Goal: Information Seeking & Learning: Learn about a topic

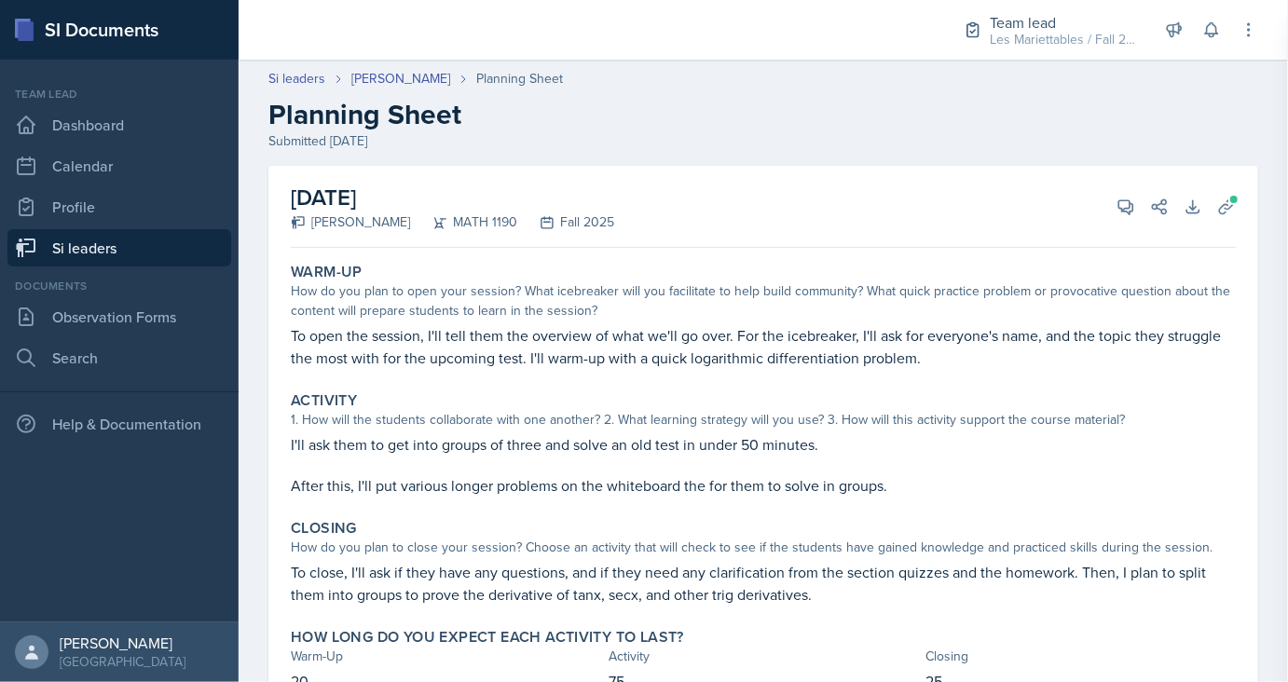
scroll to position [85, 0]
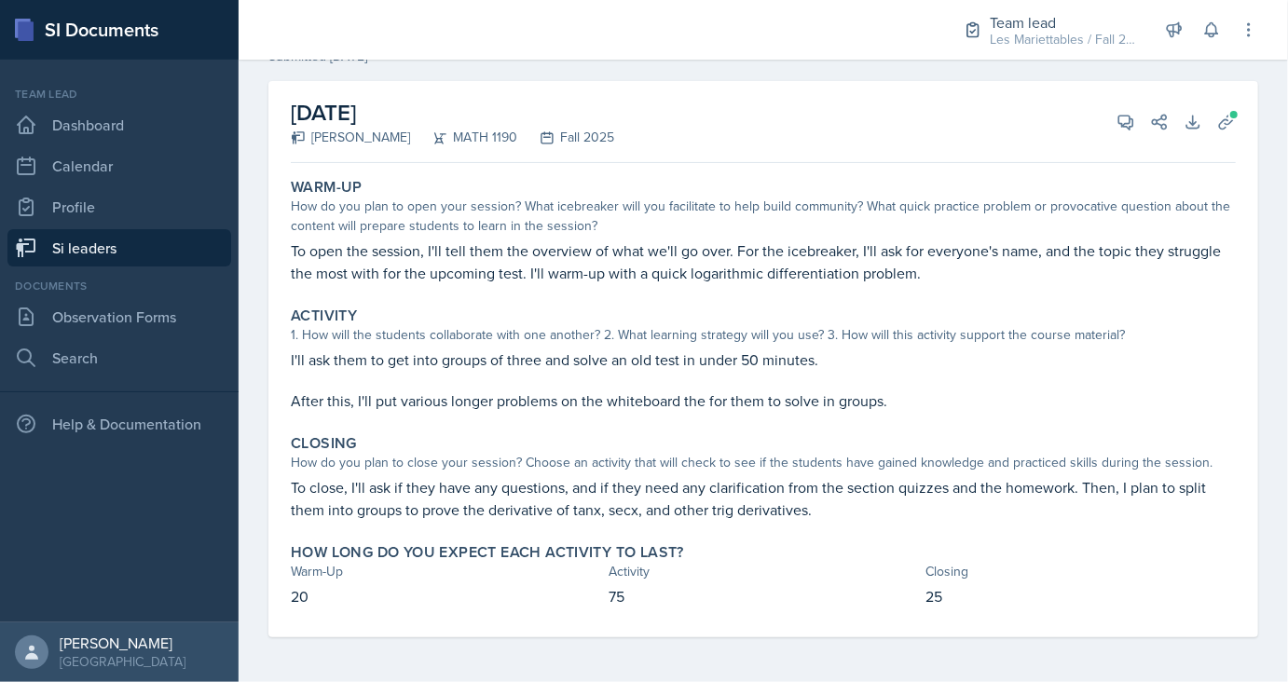
click at [129, 237] on link "Si leaders" at bounding box center [119, 247] width 224 height 37
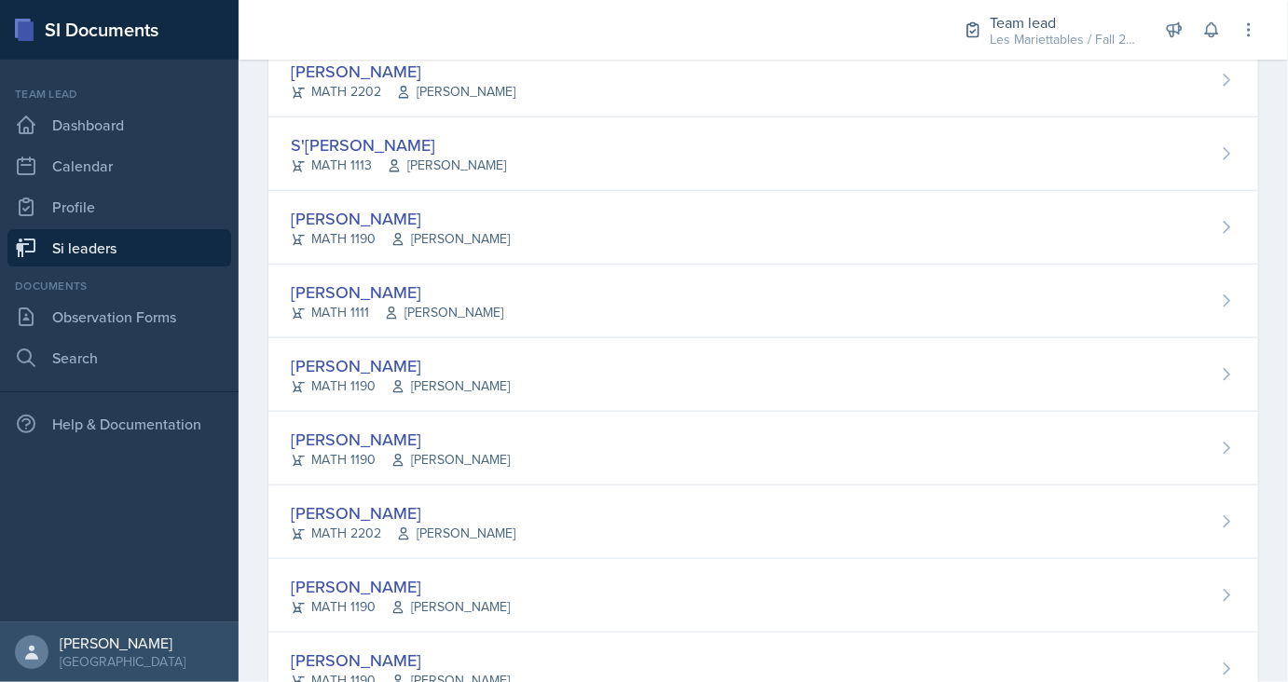
scroll to position [881, 0]
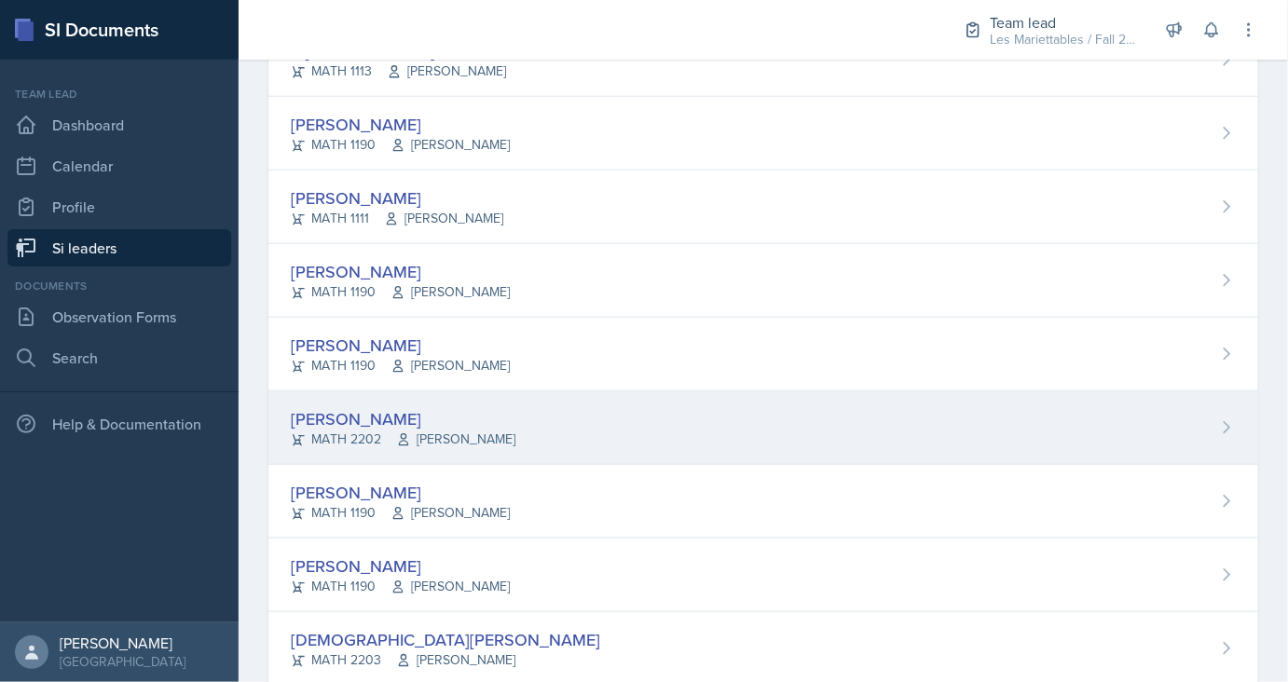
click at [381, 415] on div "[PERSON_NAME]" at bounding box center [403, 418] width 225 height 25
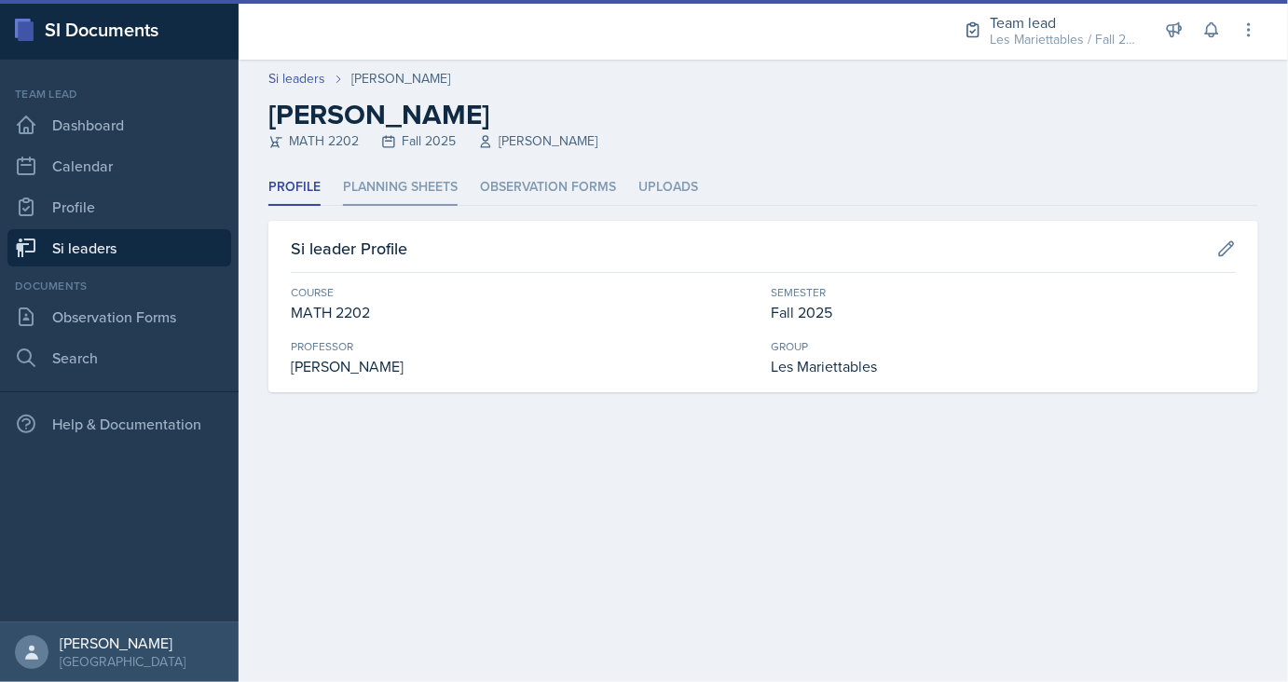
click at [419, 179] on li "Planning Sheets" at bounding box center [400, 188] width 115 height 36
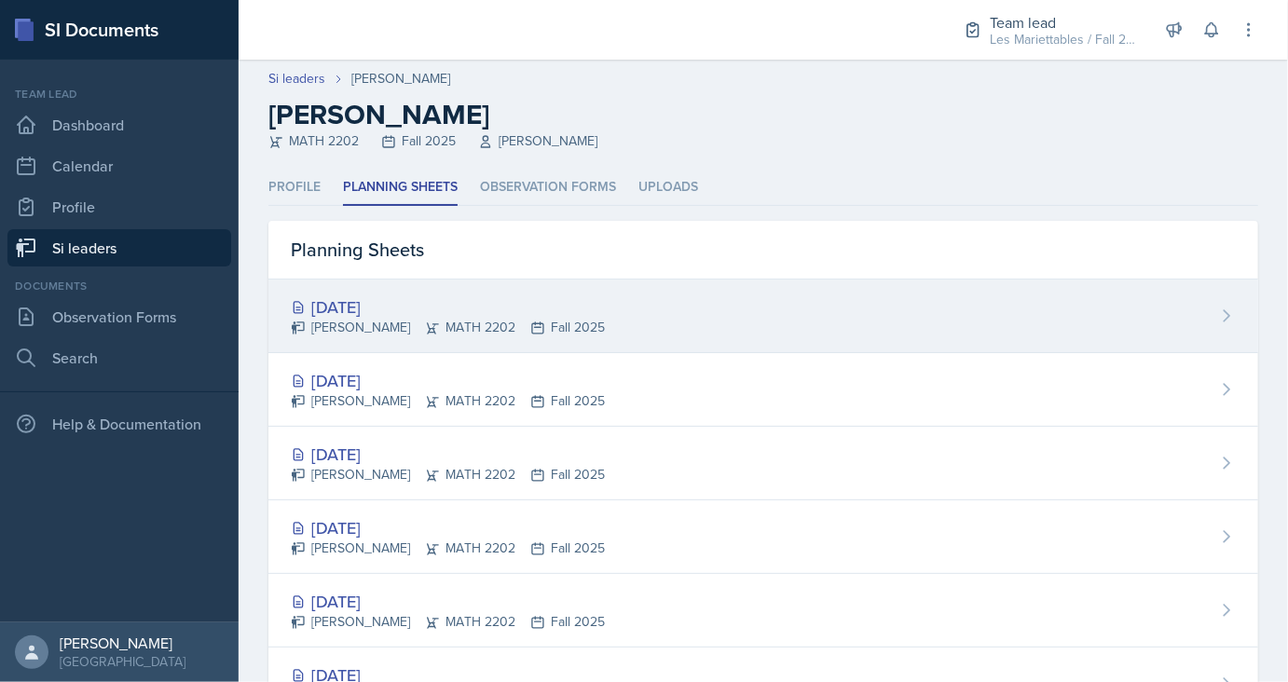
click at [382, 310] on div "[DATE]" at bounding box center [448, 306] width 314 height 25
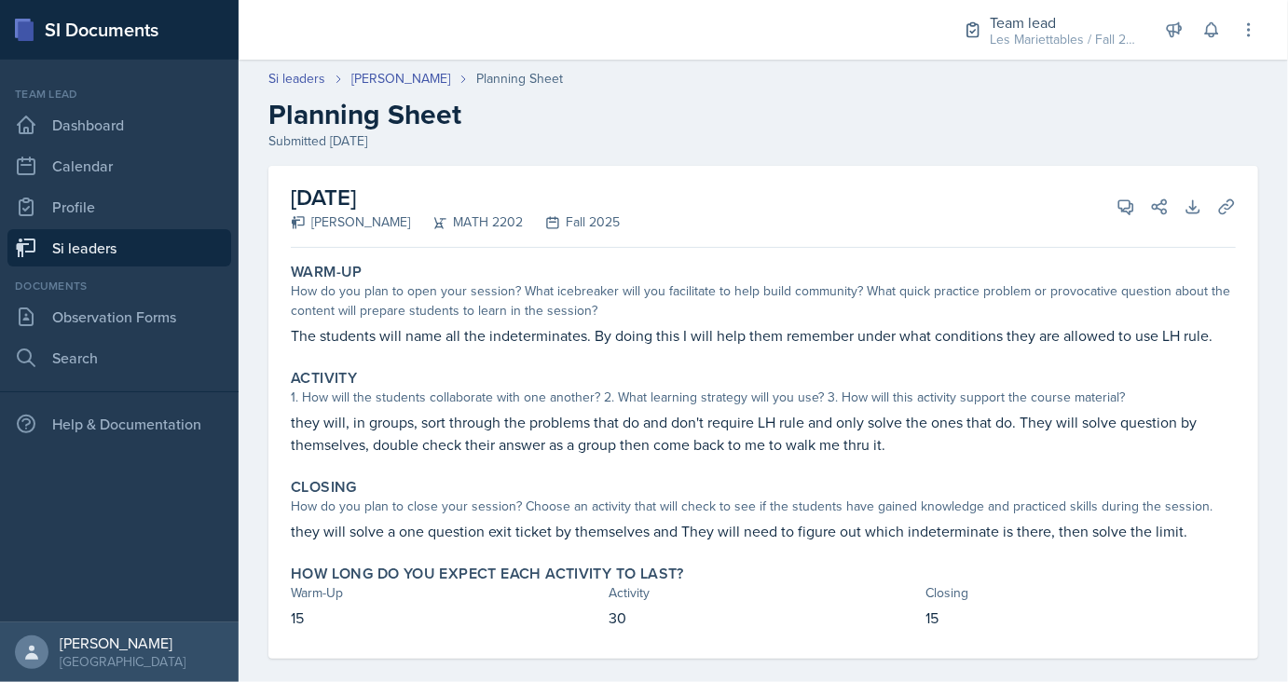
click at [389, 99] on h2 "Planning Sheet" at bounding box center [763, 115] width 990 height 34
click at [393, 77] on link "[PERSON_NAME]" at bounding box center [400, 79] width 99 height 20
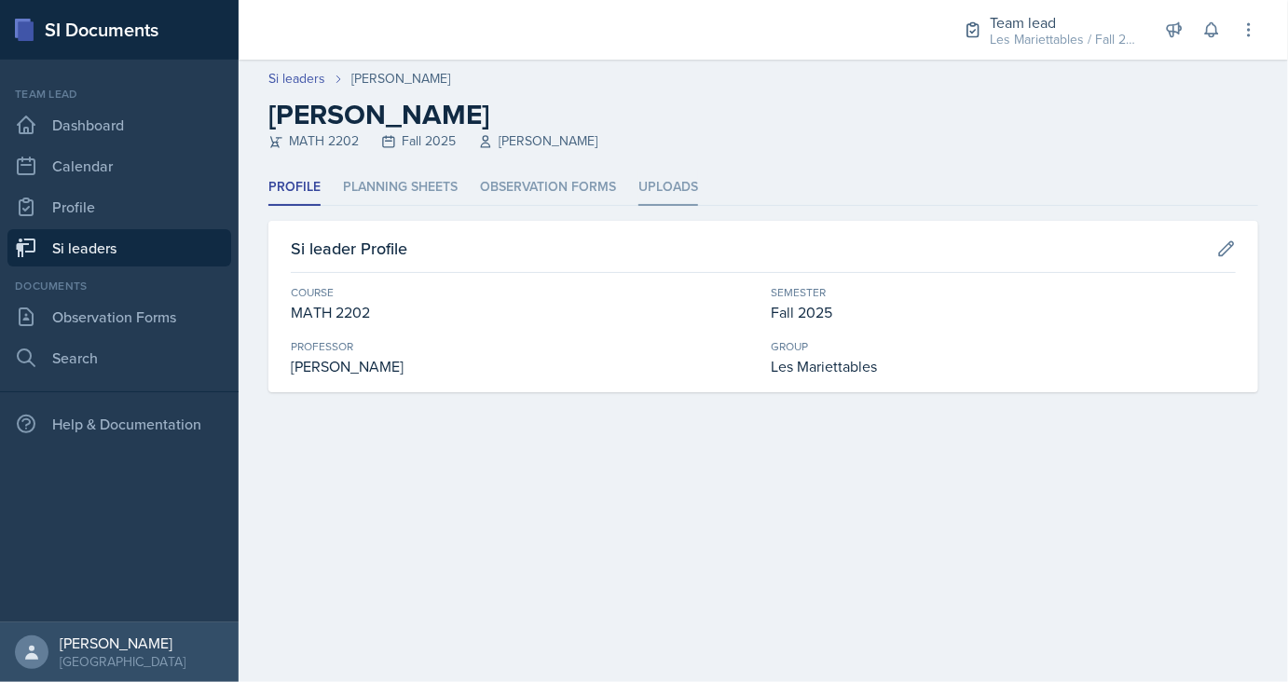
click at [663, 185] on li "Uploads" at bounding box center [668, 188] width 60 height 36
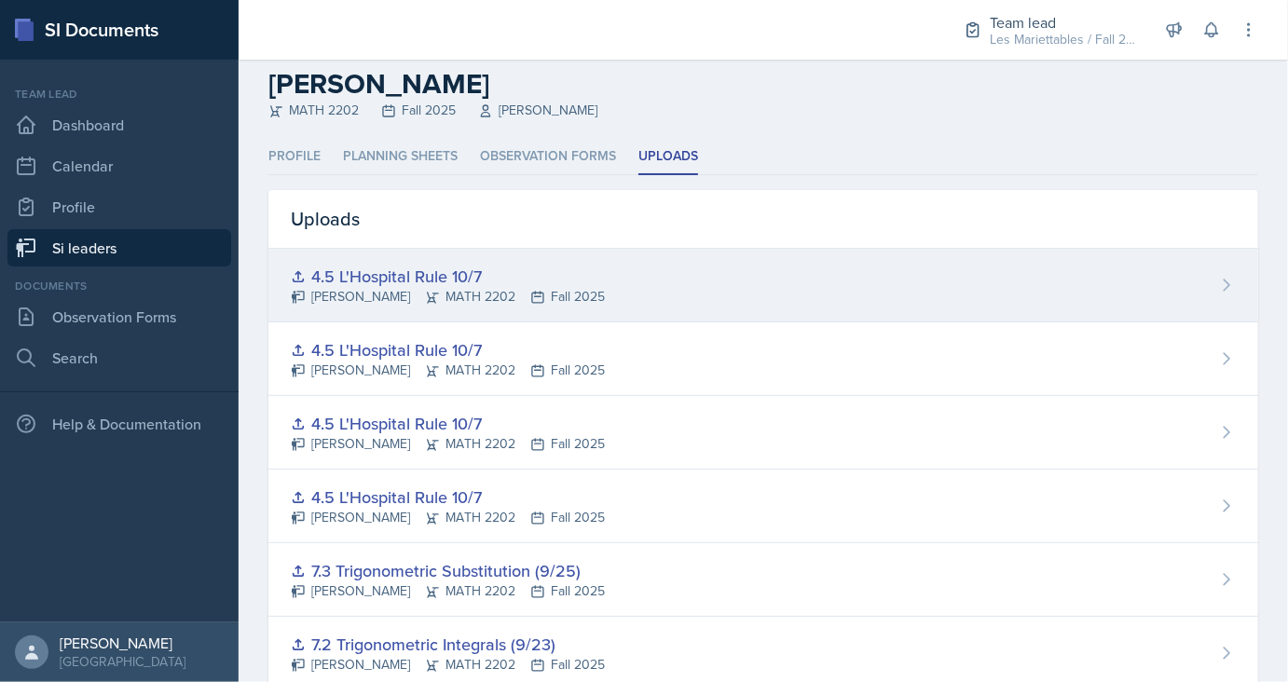
scroll to position [28, 0]
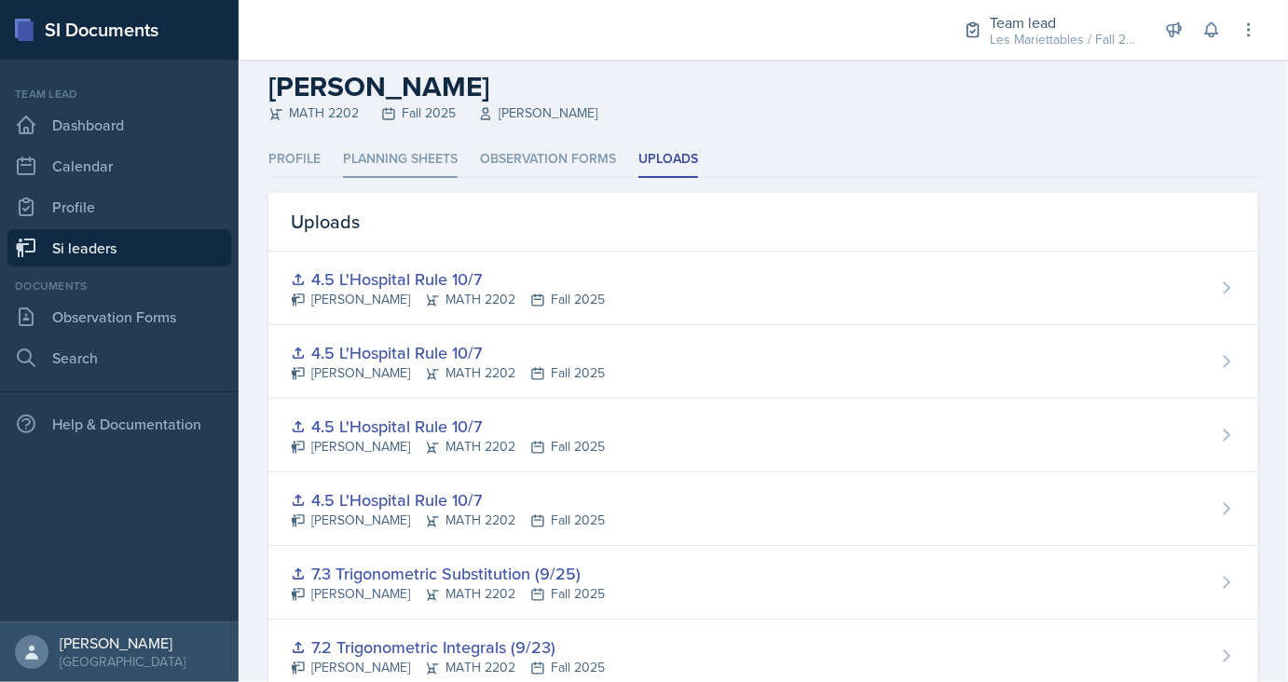
click at [389, 159] on li "Planning Sheets" at bounding box center [400, 160] width 115 height 36
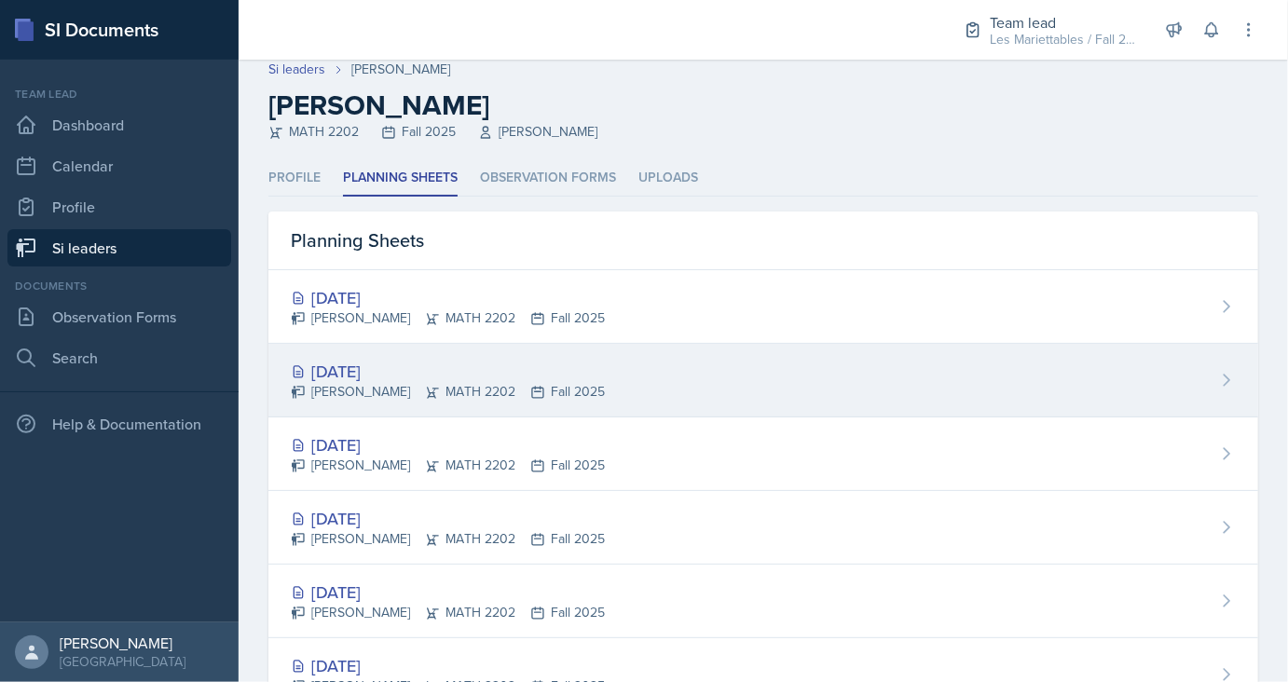
scroll to position [9, 0]
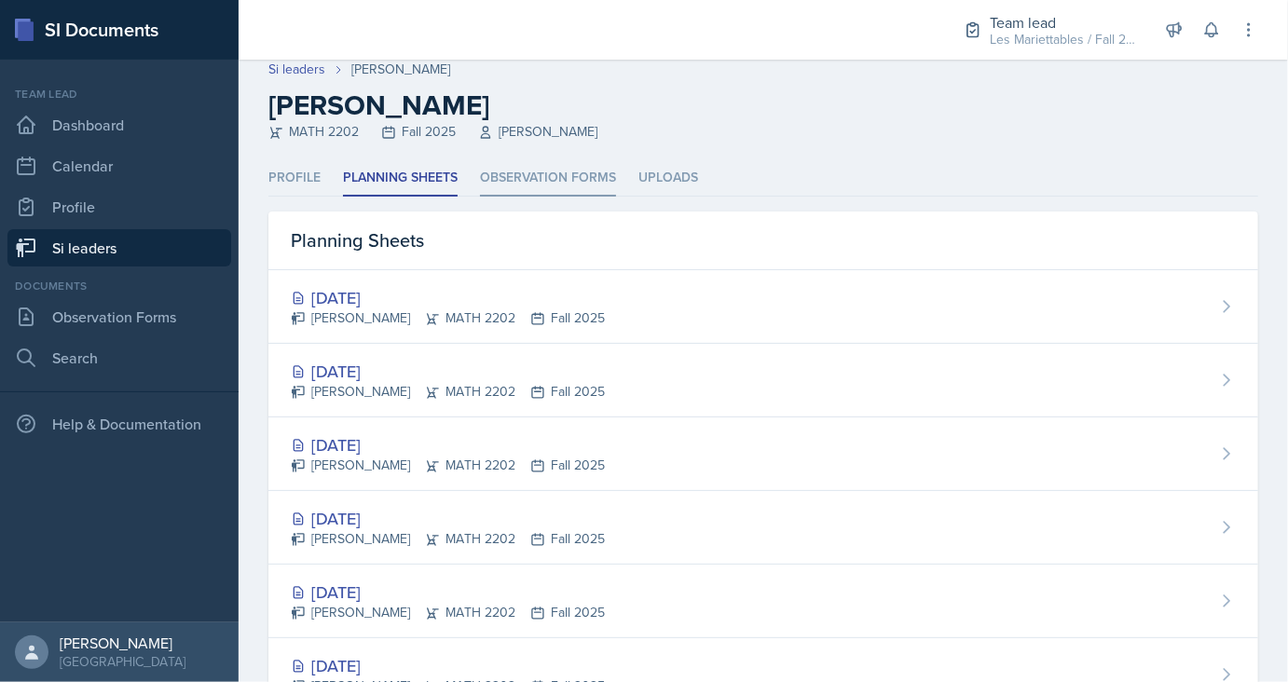
click at [579, 177] on li "Observation Forms" at bounding box center [548, 178] width 136 height 36
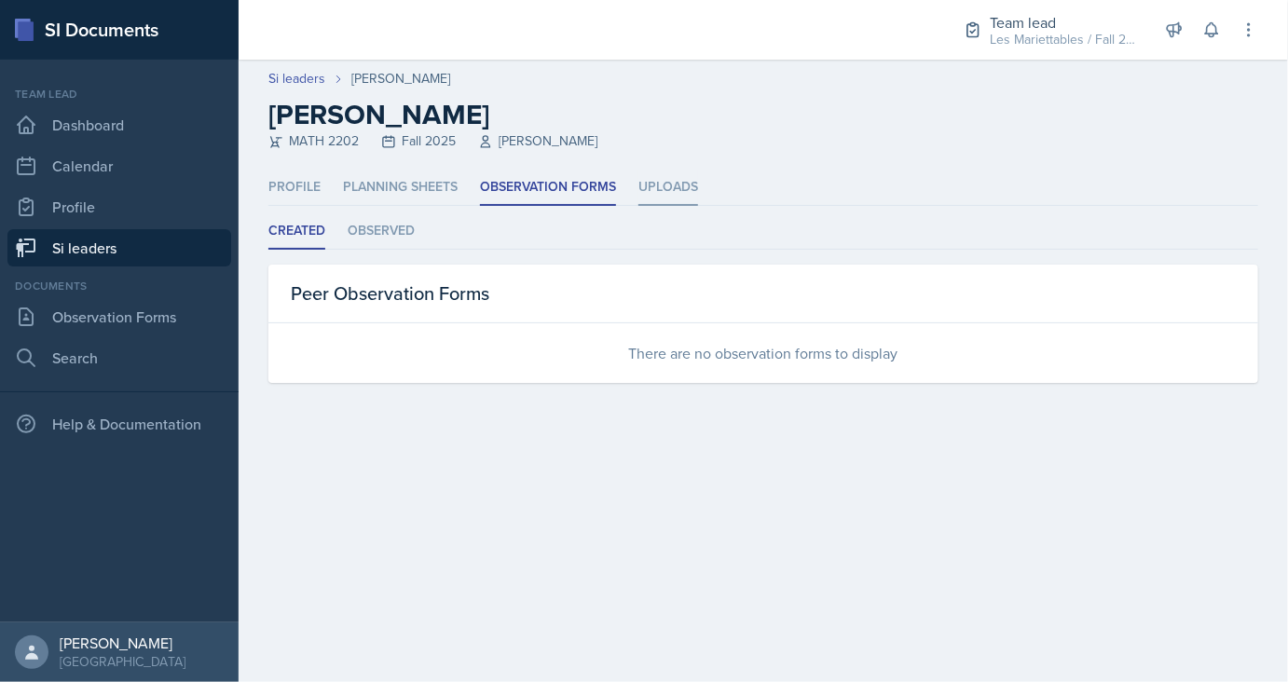
click at [665, 175] on li "Uploads" at bounding box center [668, 188] width 60 height 36
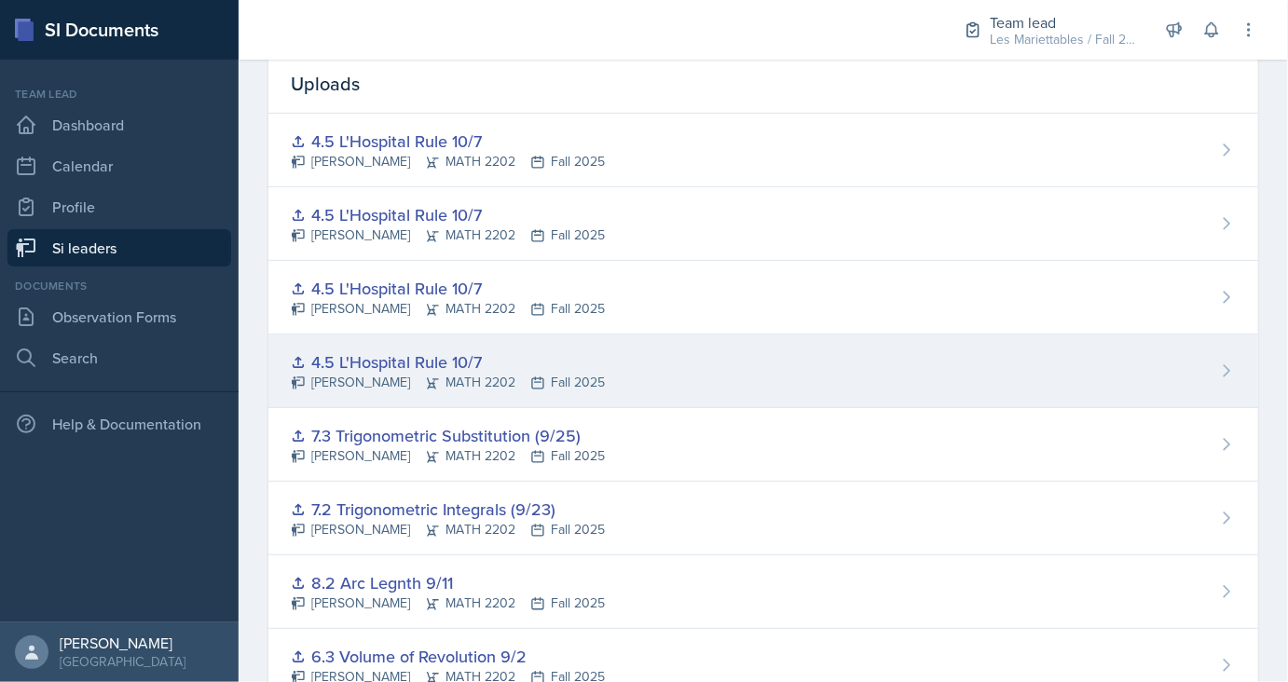
scroll to position [167, 0]
click at [410, 352] on div "4.5 L'Hospital Rule 10/7" at bounding box center [448, 360] width 314 height 25
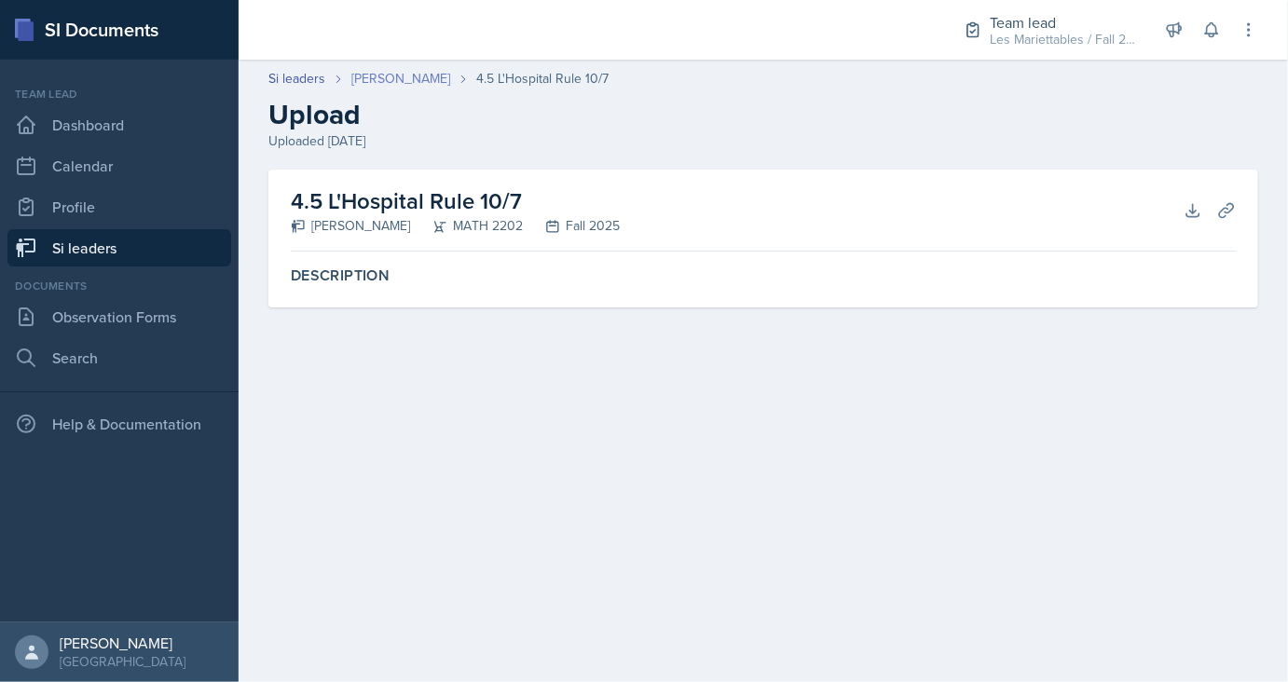
click at [408, 74] on link "[PERSON_NAME]" at bounding box center [400, 79] width 99 height 20
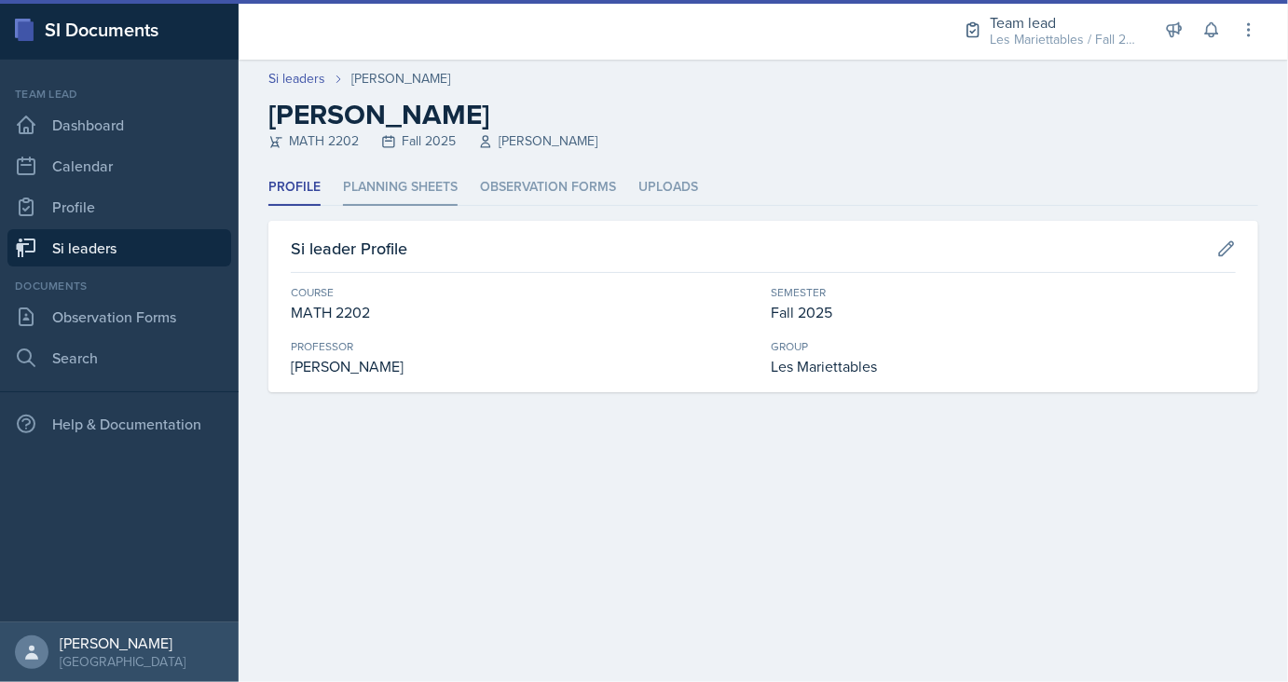
click at [411, 190] on li "Planning Sheets" at bounding box center [400, 188] width 115 height 36
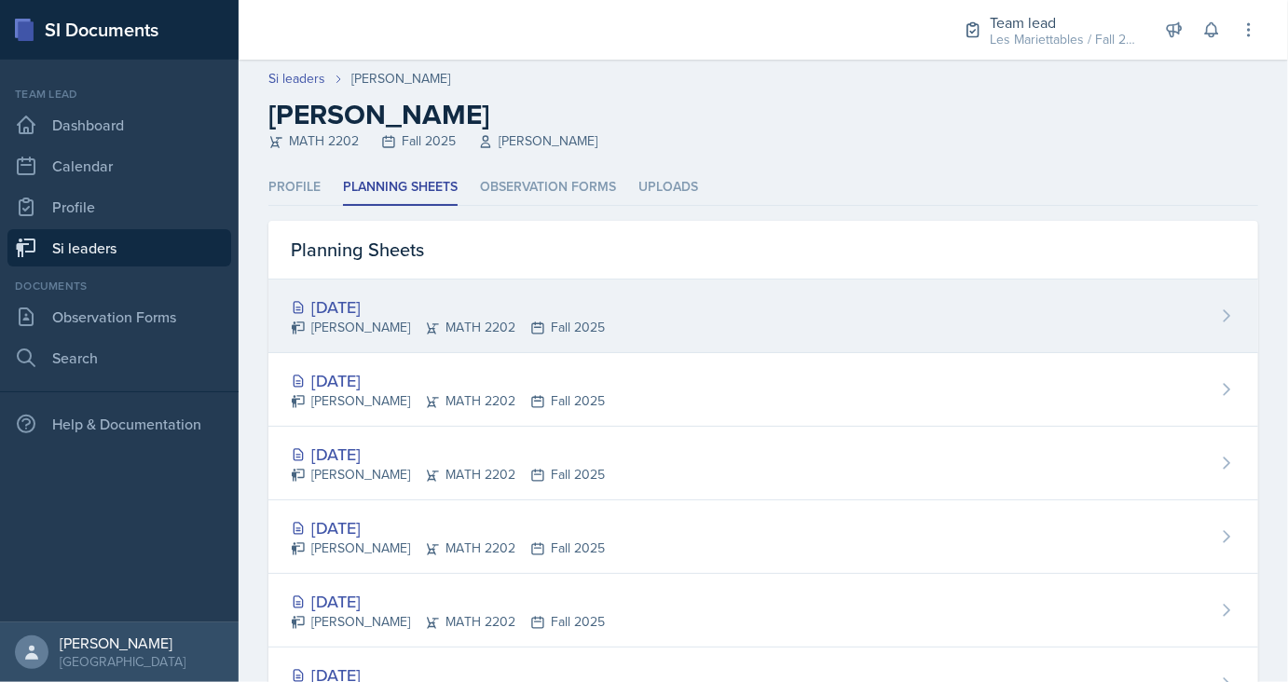
click at [403, 296] on div "[DATE]" at bounding box center [448, 306] width 314 height 25
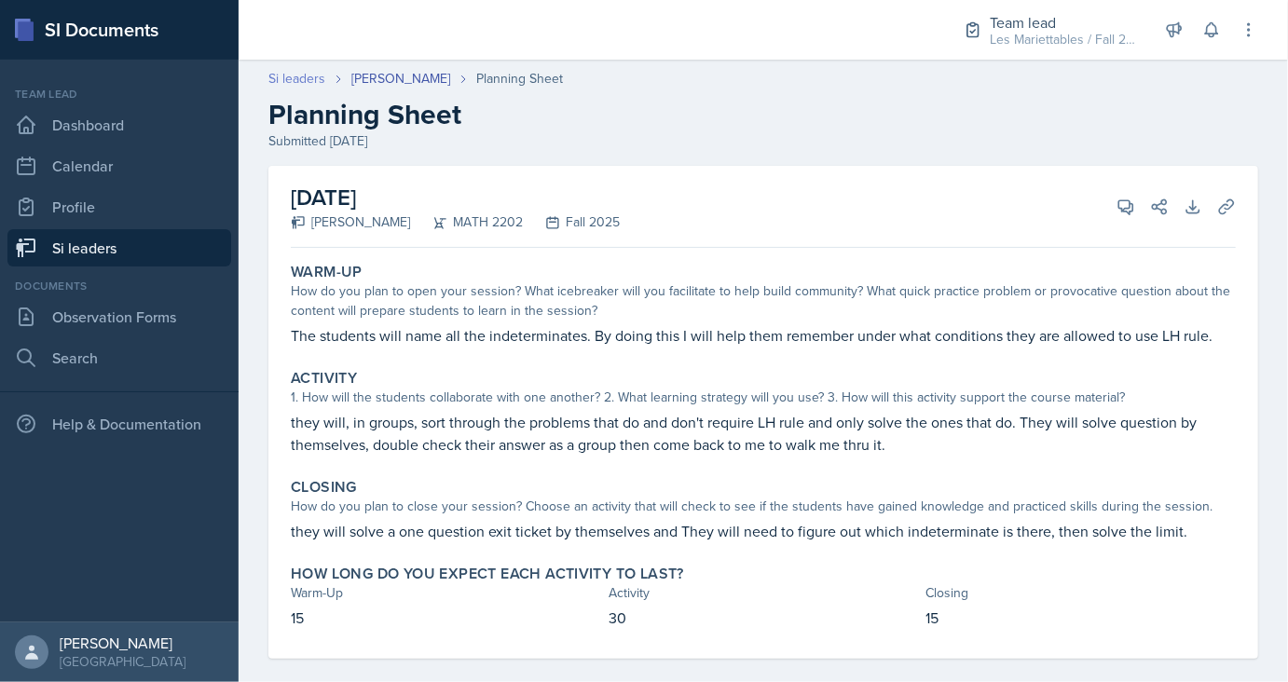
click at [312, 78] on link "Si leaders" at bounding box center [296, 79] width 57 height 20
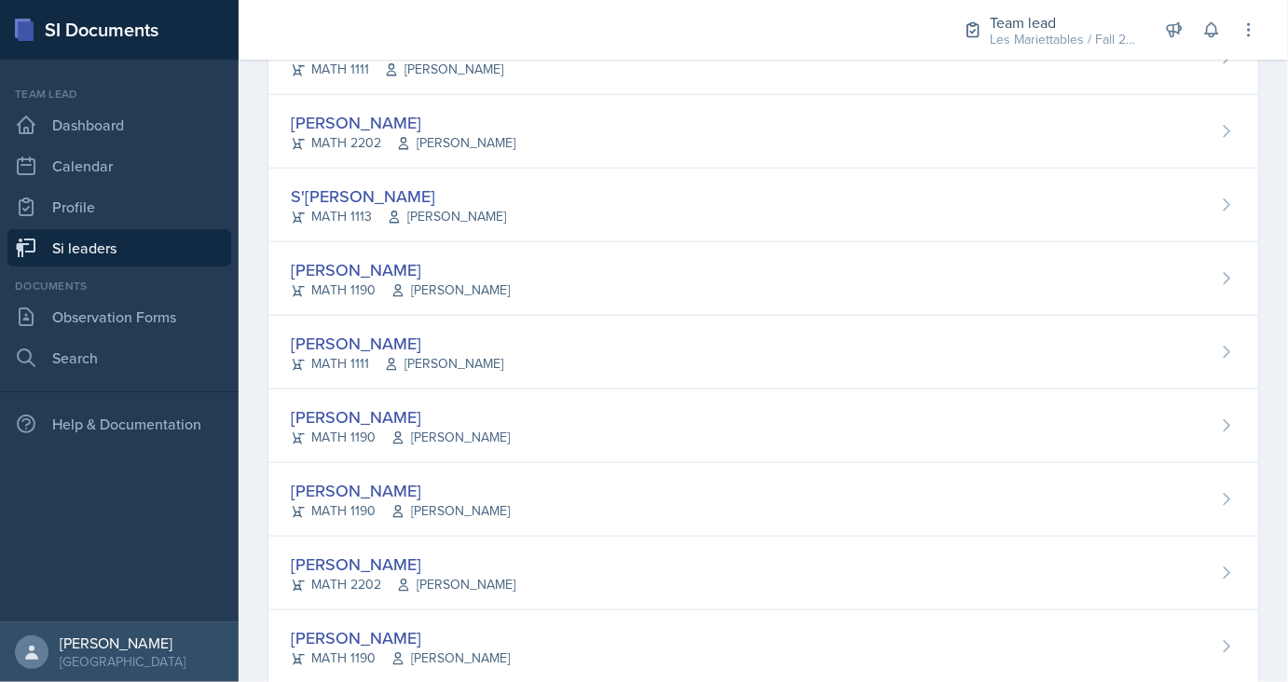
scroll to position [736, 0]
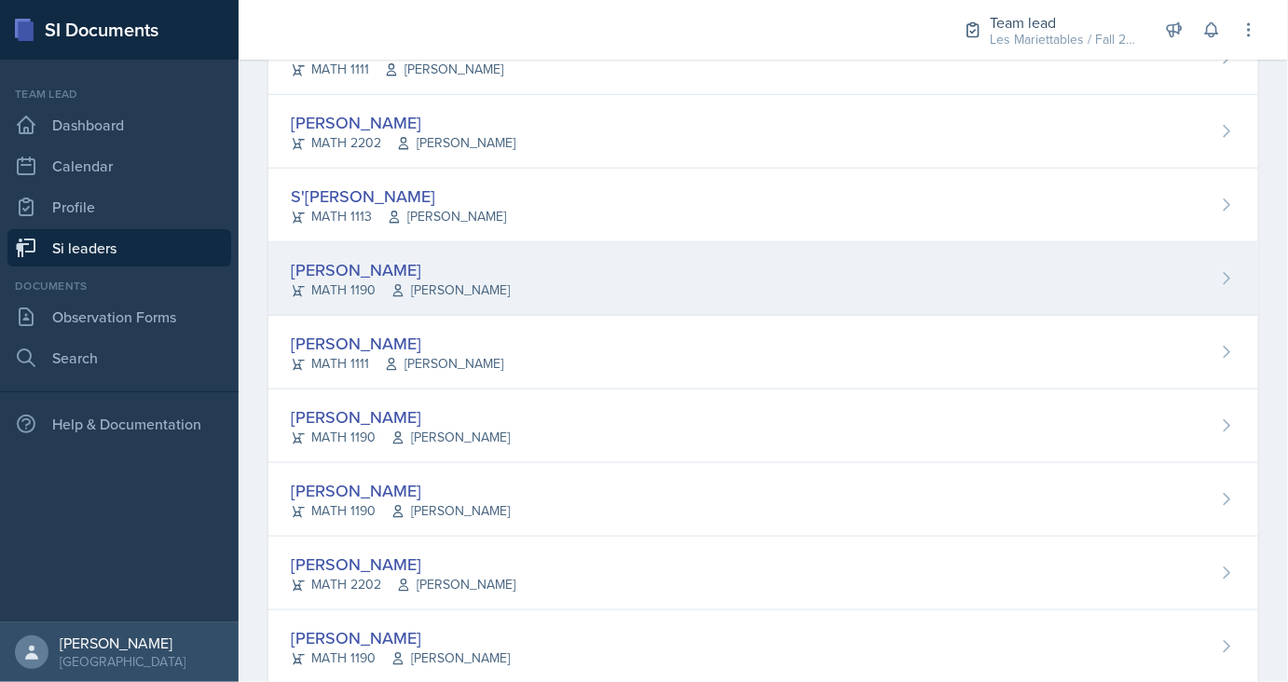
click at [389, 268] on div "[PERSON_NAME]" at bounding box center [400, 269] width 219 height 25
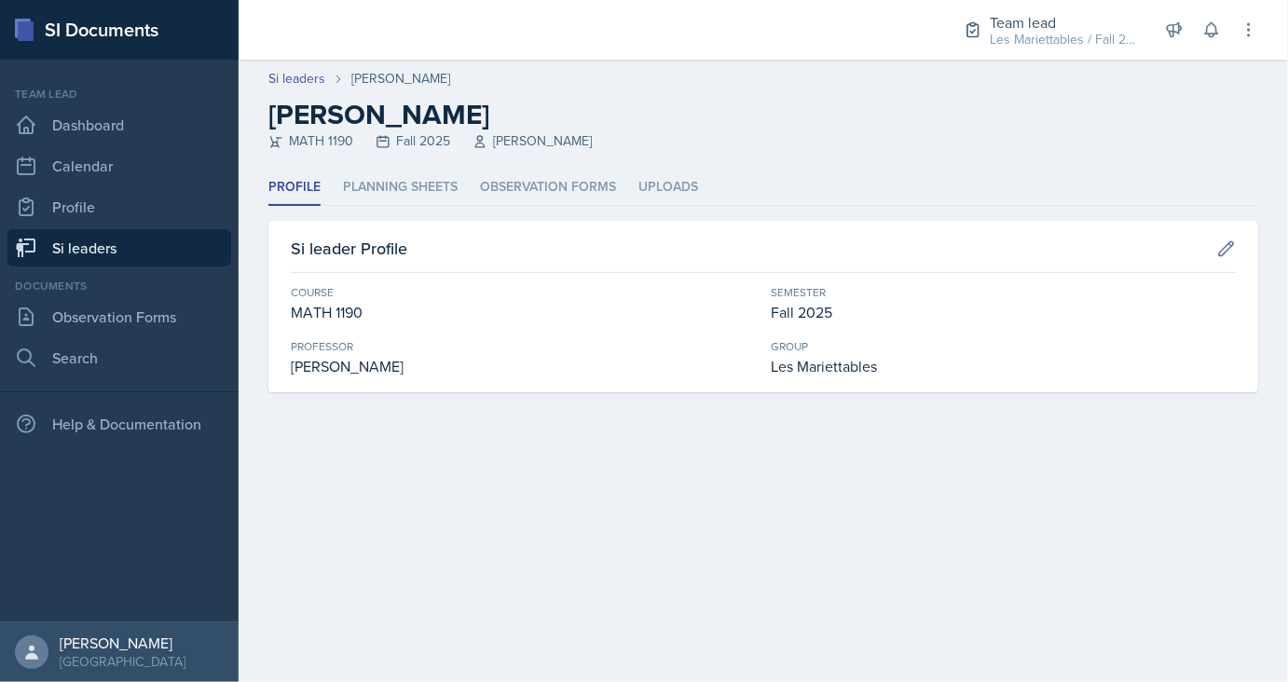
click at [441, 217] on div "Profile Planning Sheets Observation Forms Uploads Profile Planning Sheets Obser…" at bounding box center [763, 281] width 990 height 223
click at [432, 196] on li "Planning Sheets" at bounding box center [400, 188] width 115 height 36
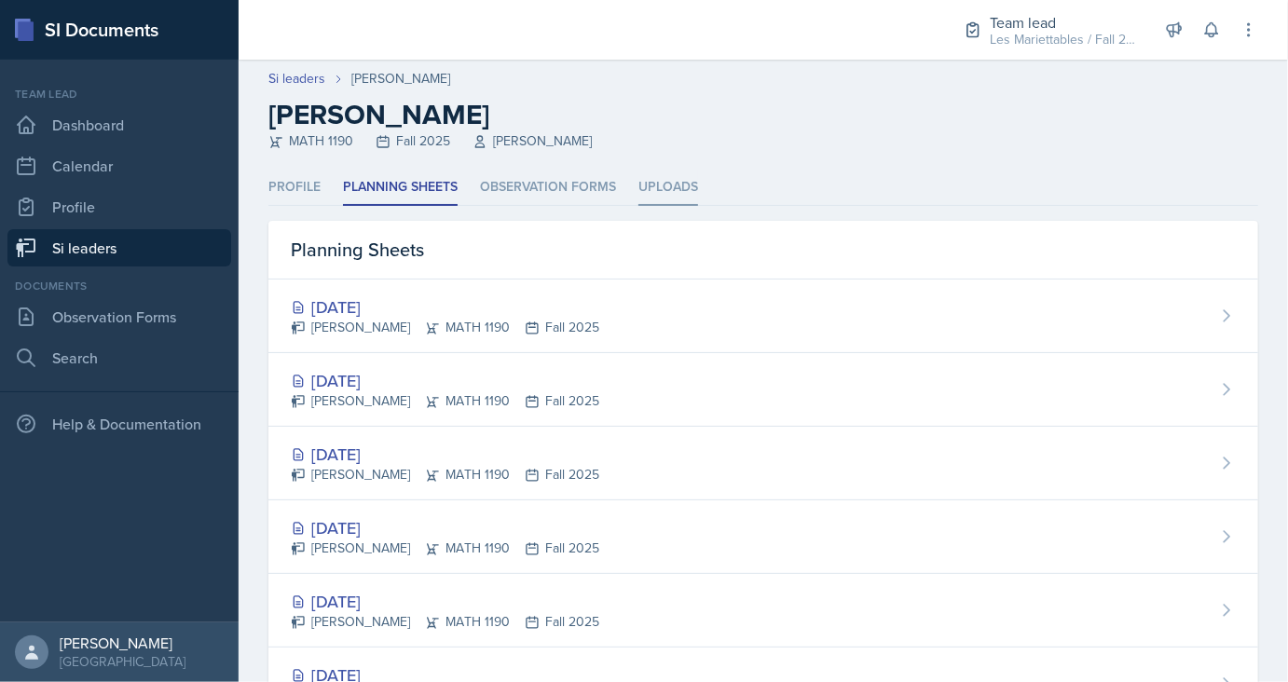
click at [678, 180] on li "Uploads" at bounding box center [668, 188] width 60 height 36
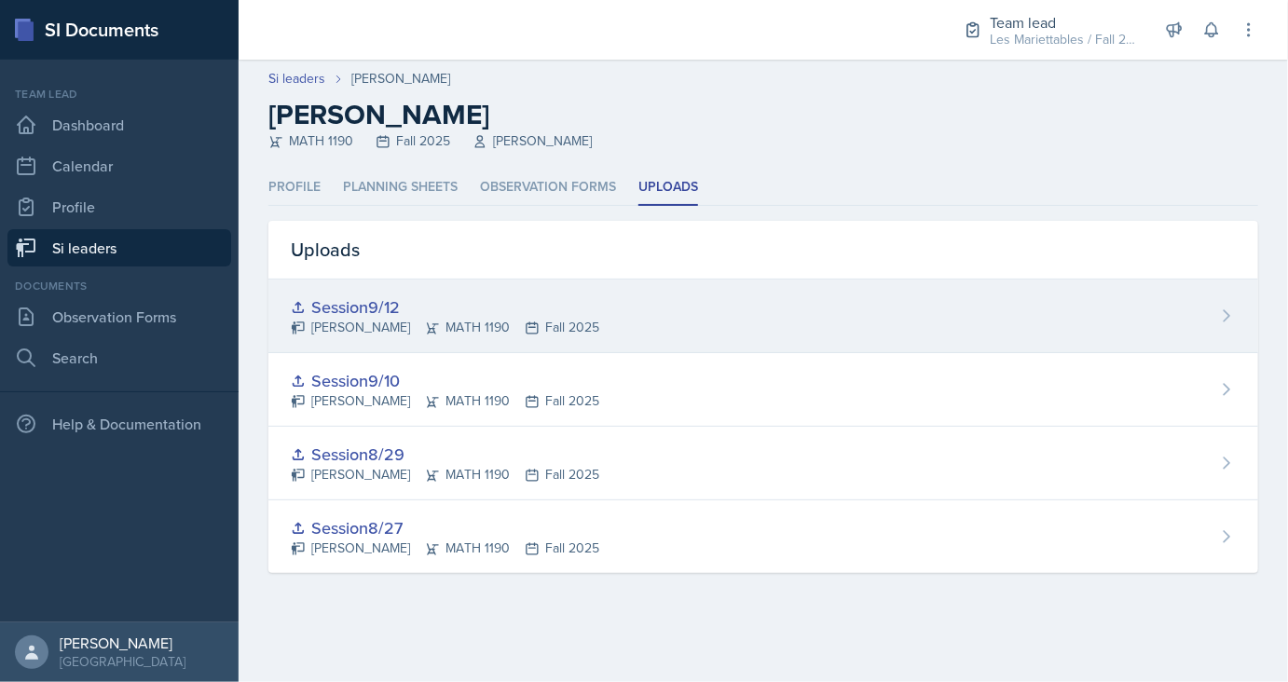
click at [367, 307] on div "Session9/12" at bounding box center [445, 306] width 308 height 25
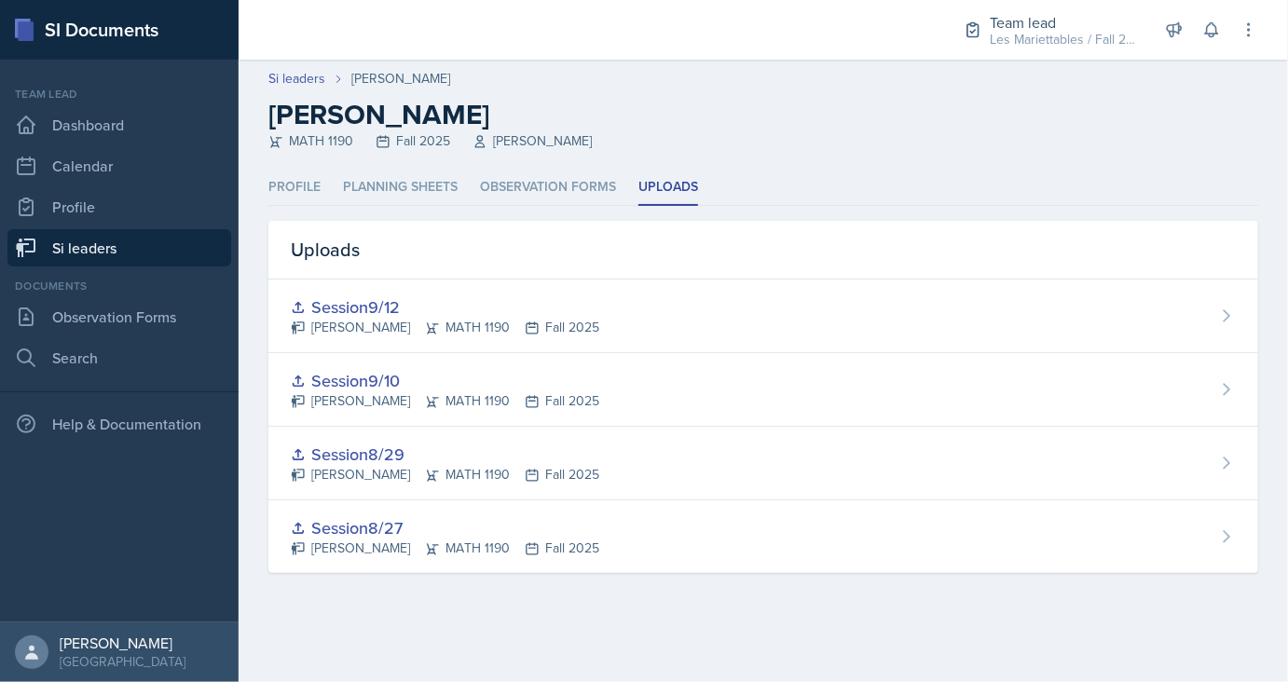
click at [171, 239] on link "Si leaders" at bounding box center [119, 247] width 224 height 37
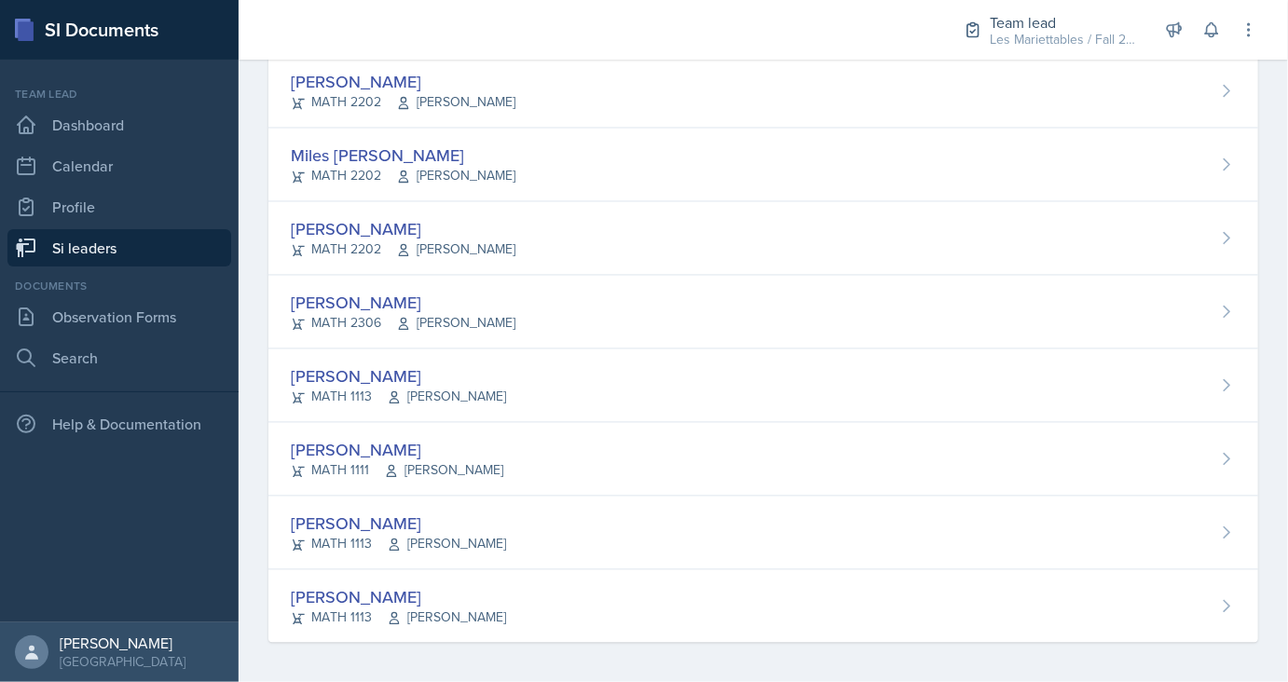
scroll to position [1586, 0]
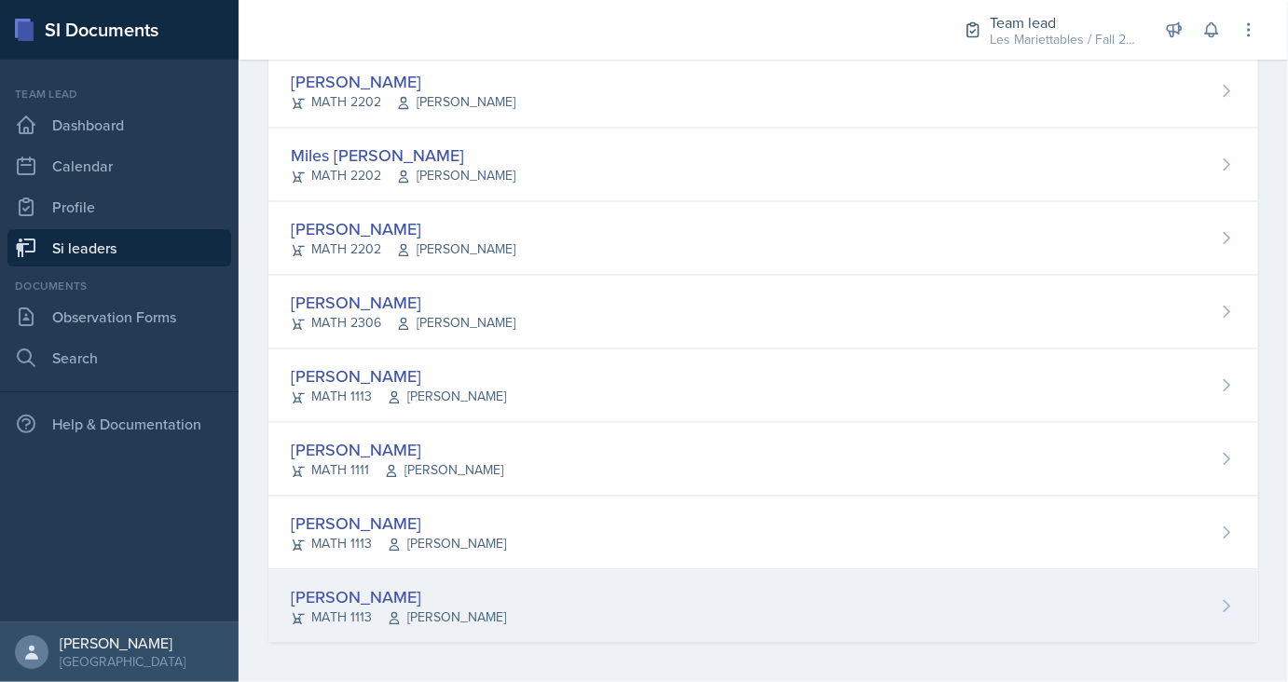
click at [365, 585] on div "[PERSON_NAME]" at bounding box center [398, 597] width 215 height 25
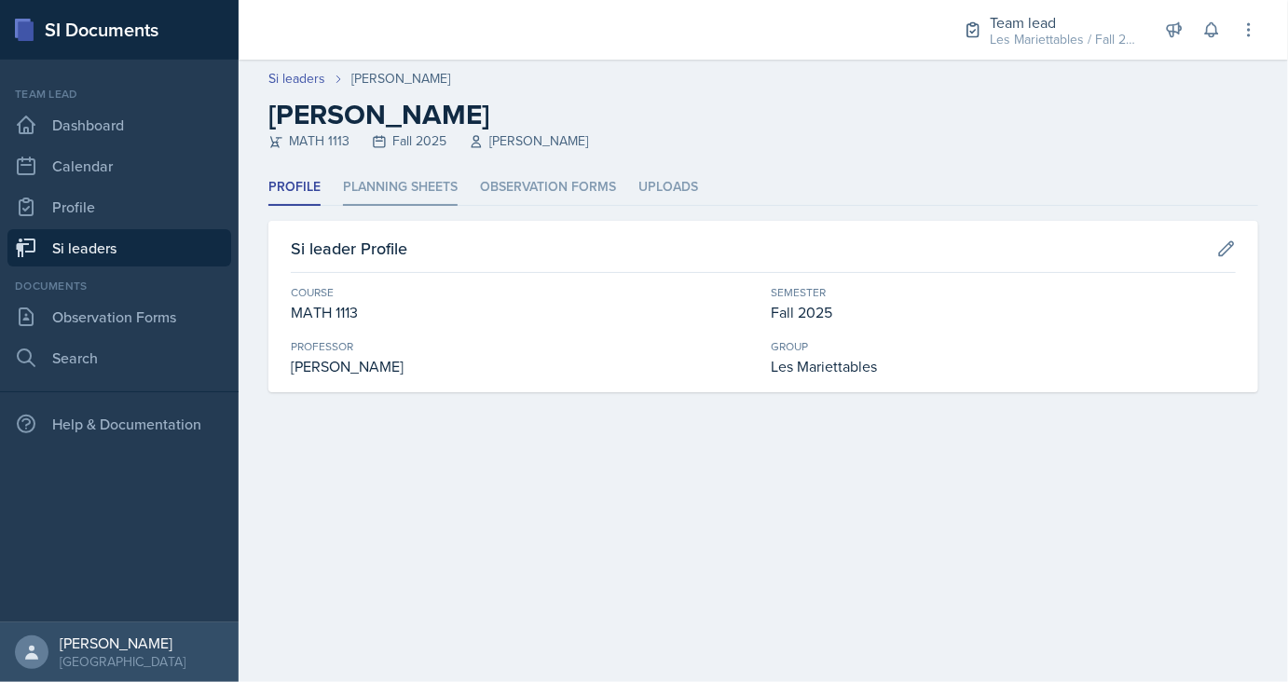
click at [377, 184] on li "Planning Sheets" at bounding box center [400, 188] width 115 height 36
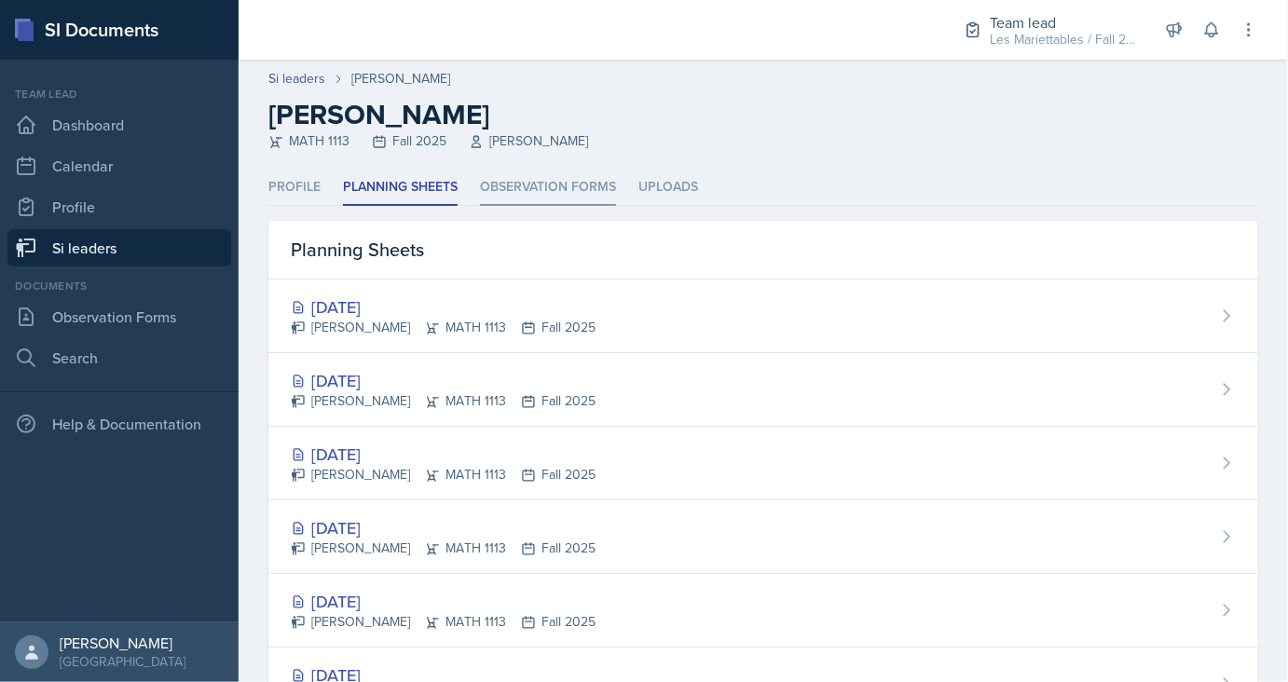
click at [517, 182] on li "Observation Forms" at bounding box center [548, 188] width 136 height 36
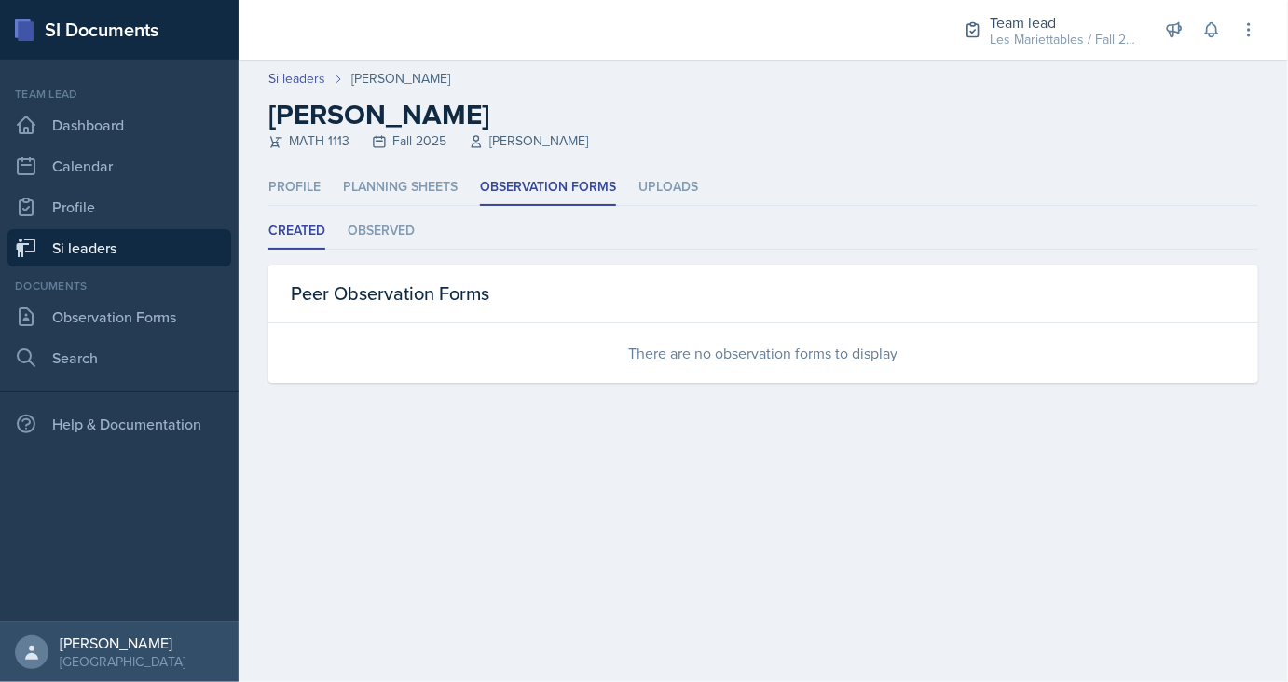
click at [714, 170] on ul "Profile Planning Sheets Observation Forms Uploads" at bounding box center [763, 188] width 990 height 36
click at [687, 176] on li "Uploads" at bounding box center [668, 188] width 60 height 36
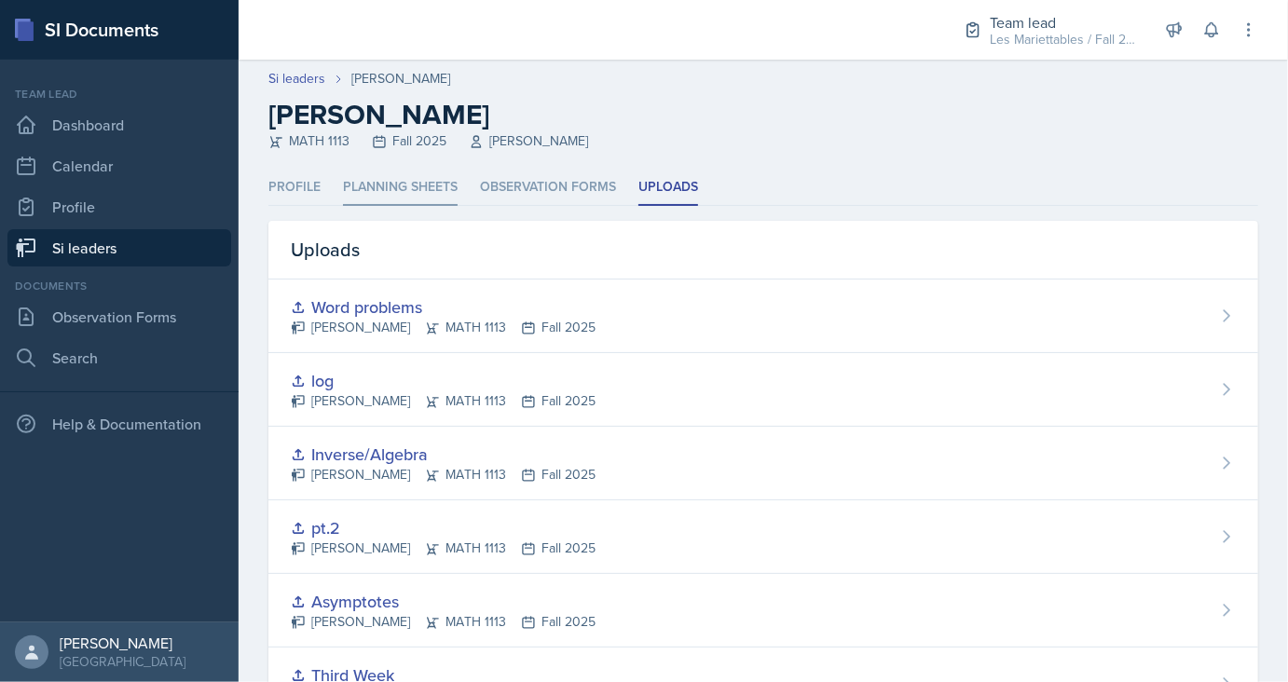
click at [387, 182] on li "Planning Sheets" at bounding box center [400, 188] width 115 height 36
